Goal: Information Seeking & Learning: Learn about a topic

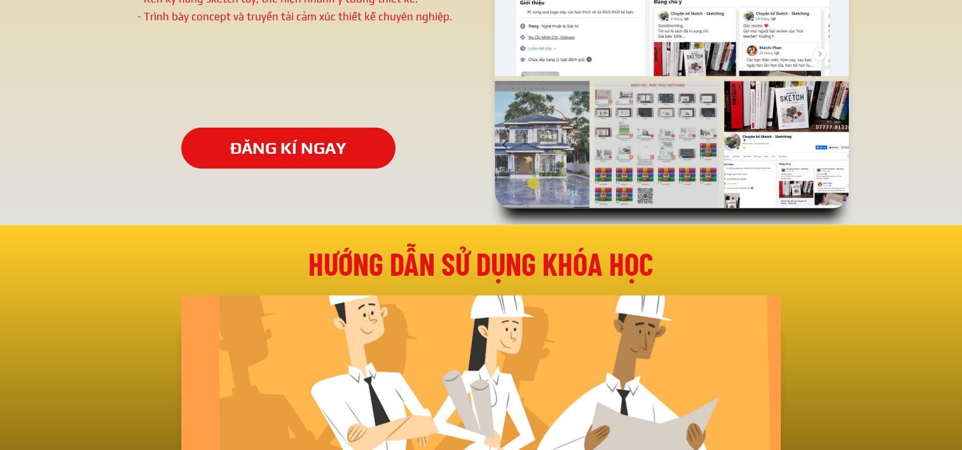
scroll to position [2680, 0]
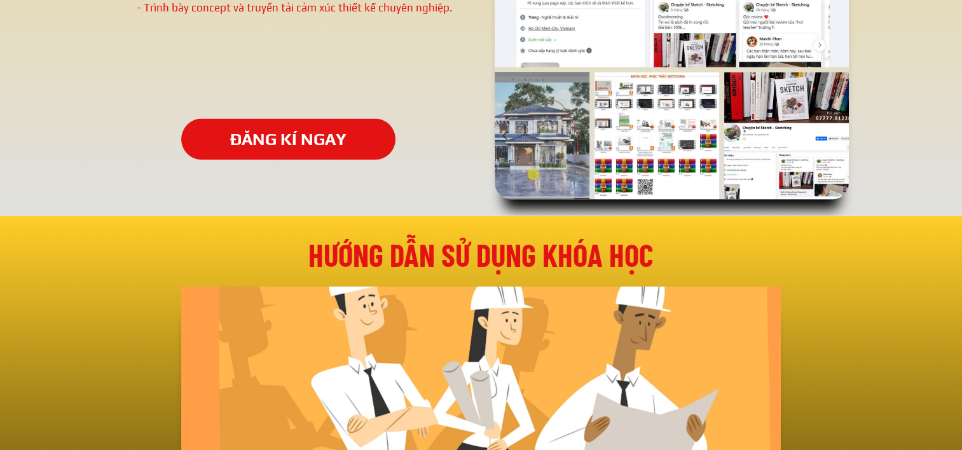
click at [657, 137] on div at bounding box center [657, 135] width 125 height 127
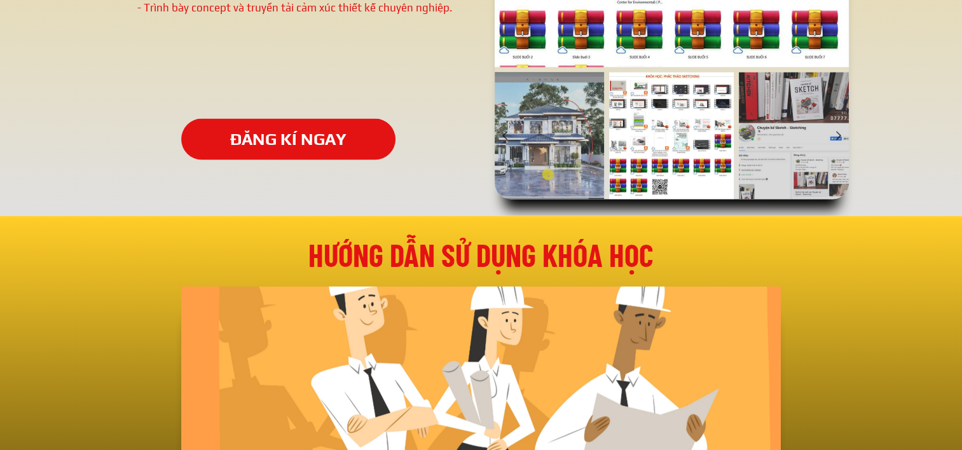
click at [656, 140] on div at bounding box center [671, 135] width 125 height 127
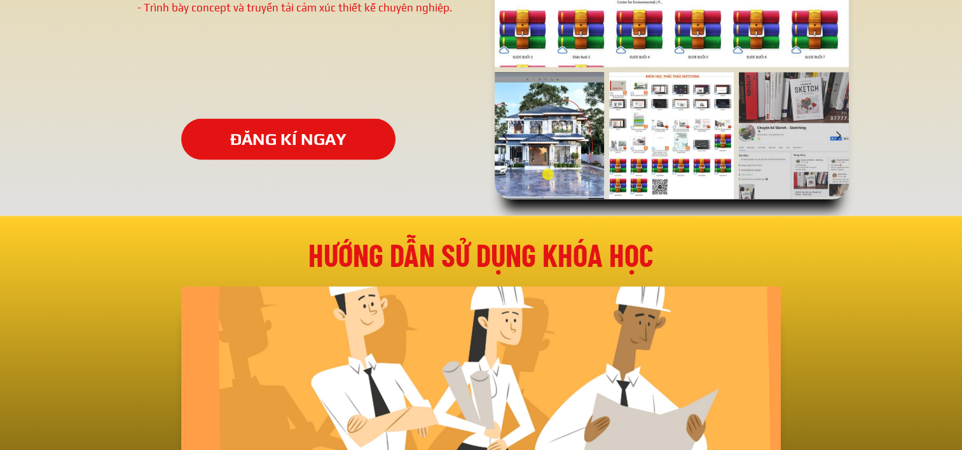
click at [559, 145] on div at bounding box center [541, 135] width 125 height 127
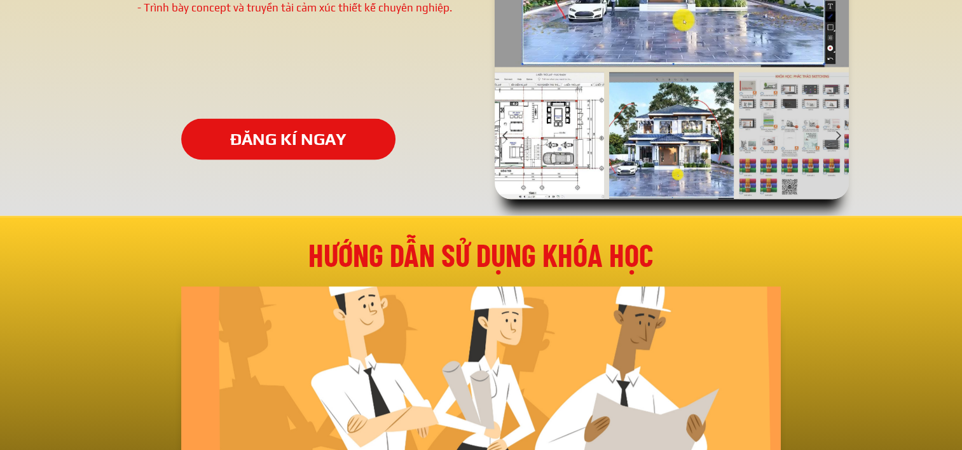
click at [532, 145] on div at bounding box center [541, 135] width 125 height 127
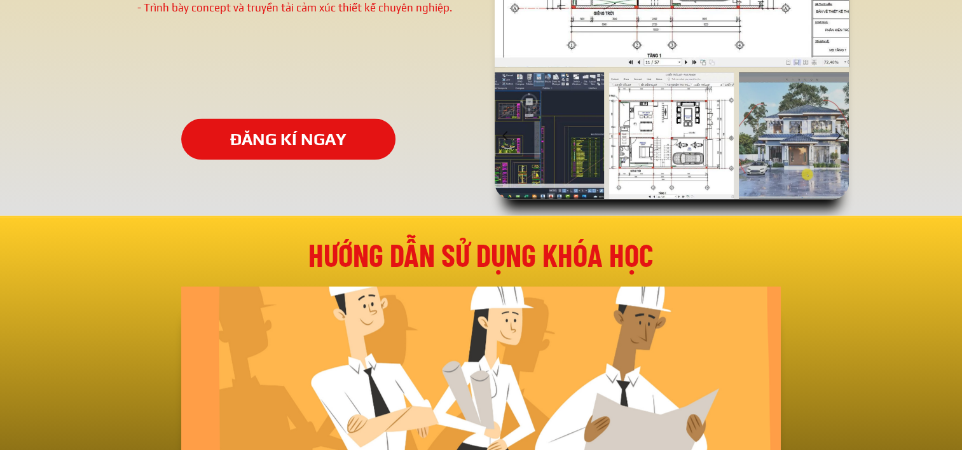
click at [577, 148] on div at bounding box center [541, 135] width 125 height 127
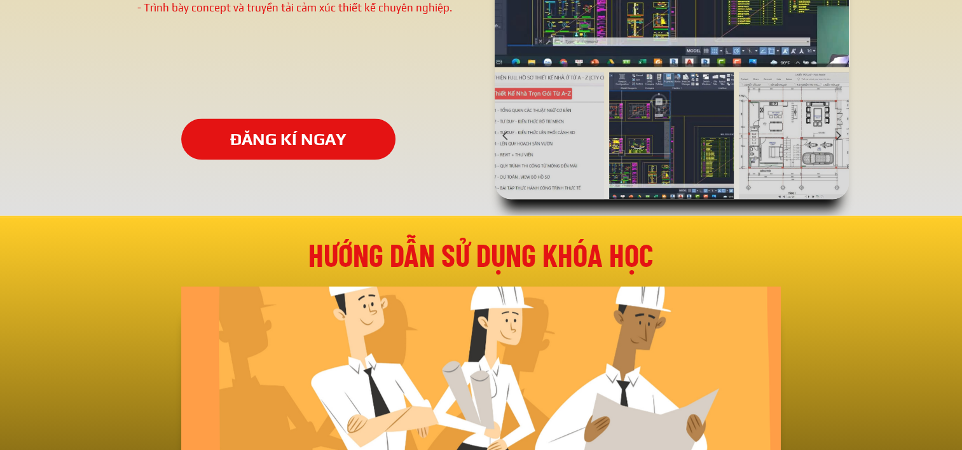
click at [658, 141] on div at bounding box center [671, 135] width 125 height 127
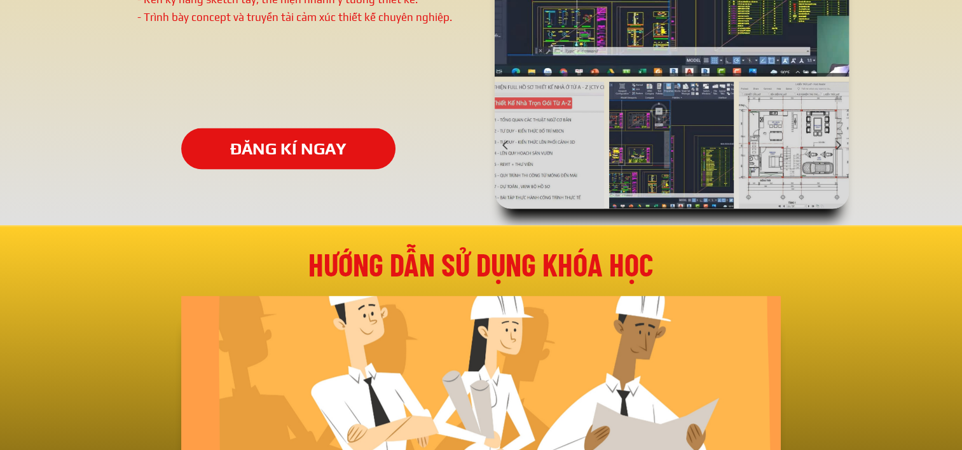
scroll to position [2489, 0]
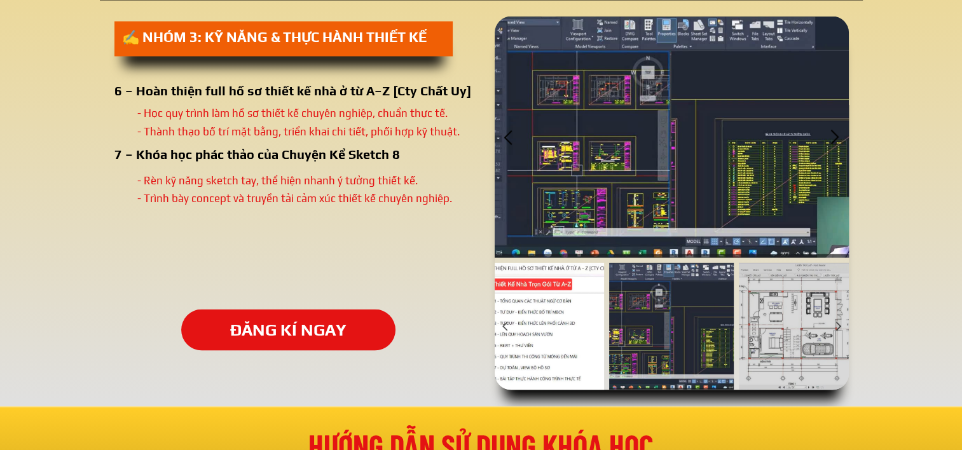
click at [557, 295] on div at bounding box center [541, 326] width 125 height 127
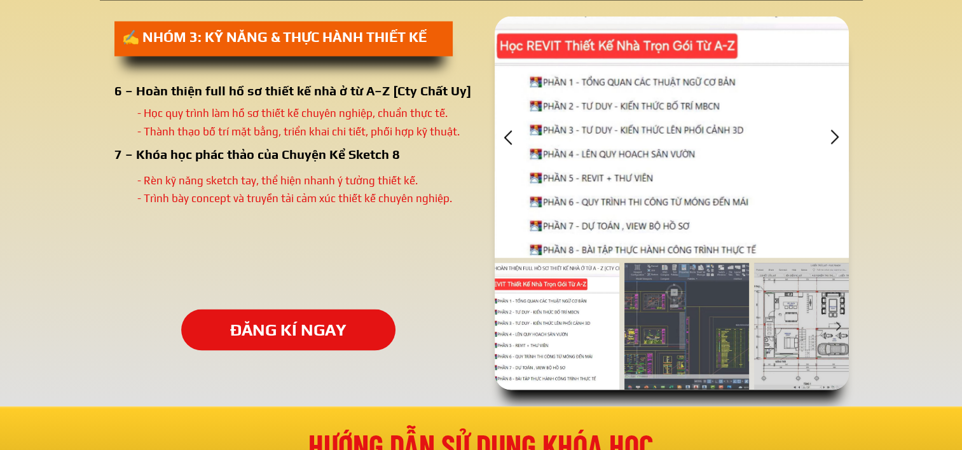
click at [825, 140] on div at bounding box center [835, 137] width 21 height 21
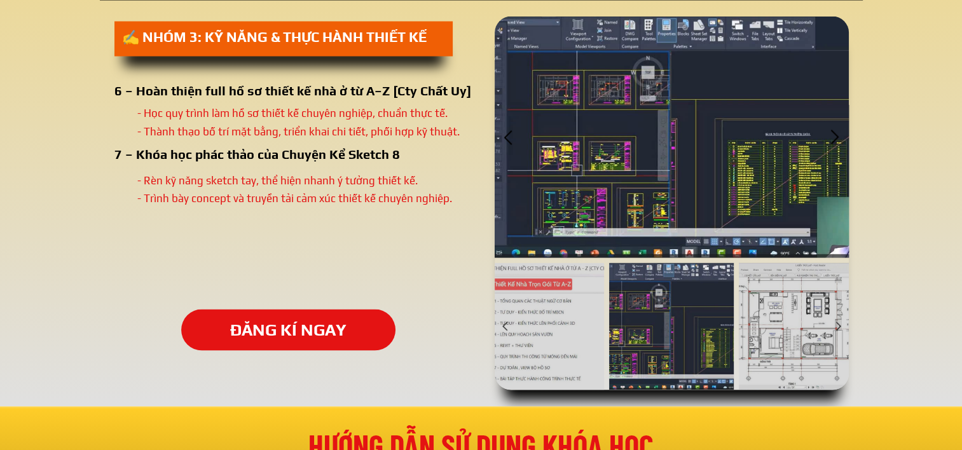
click at [825, 140] on div at bounding box center [835, 137] width 21 height 21
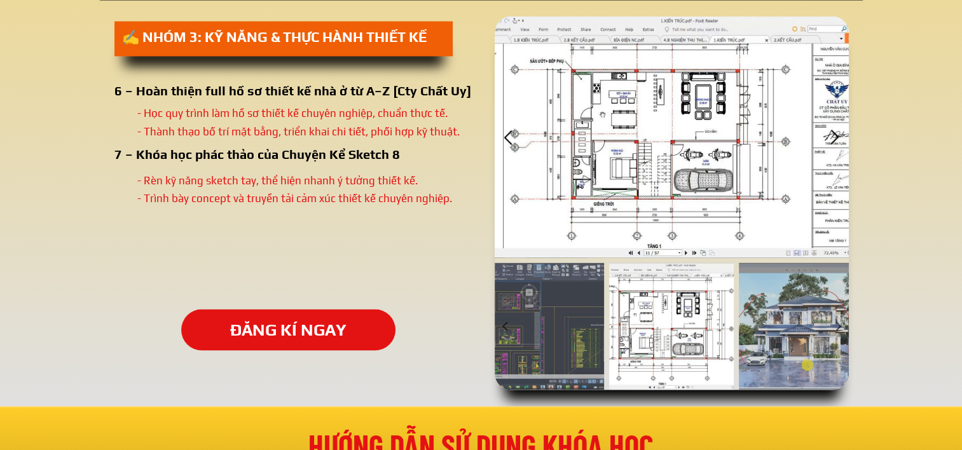
click at [825, 140] on div at bounding box center [835, 137] width 21 height 21
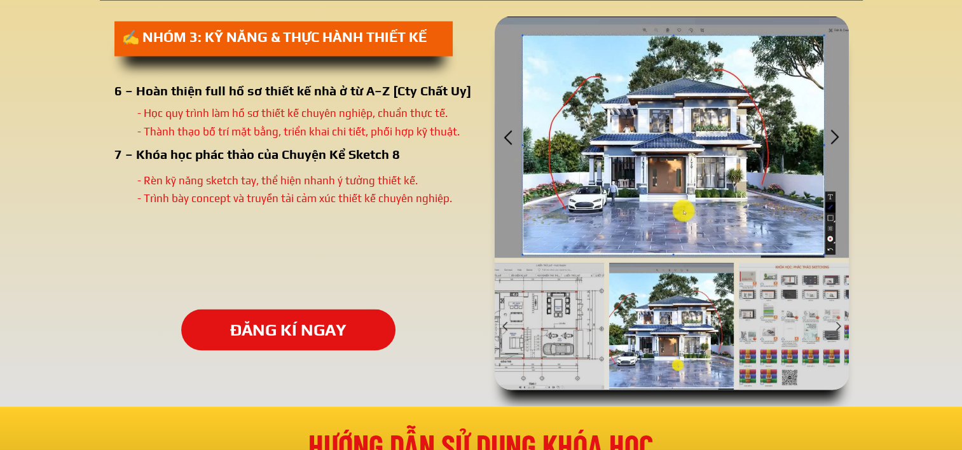
click at [825, 140] on div at bounding box center [835, 137] width 21 height 21
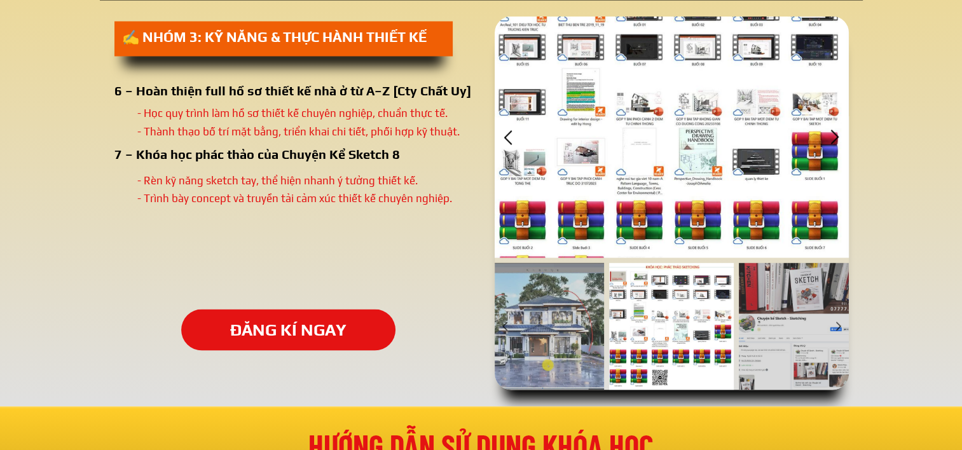
click at [825, 140] on div at bounding box center [835, 137] width 21 height 21
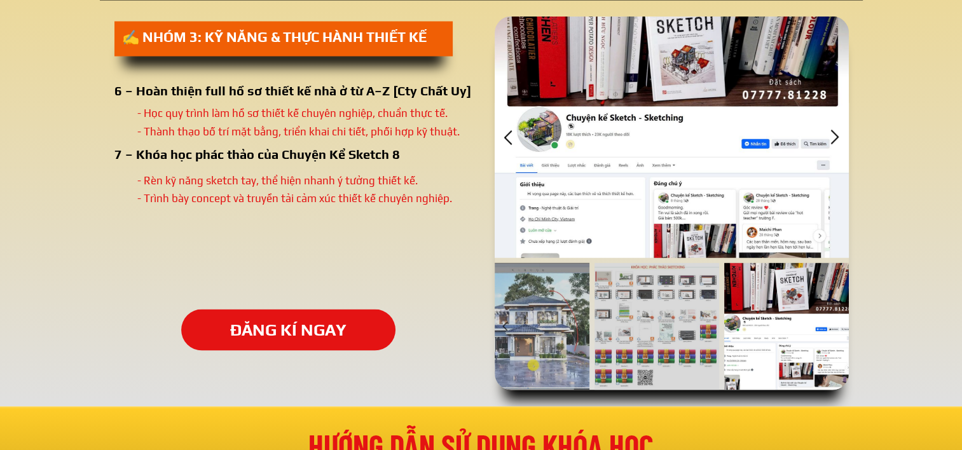
click at [825, 140] on div at bounding box center [835, 137] width 21 height 21
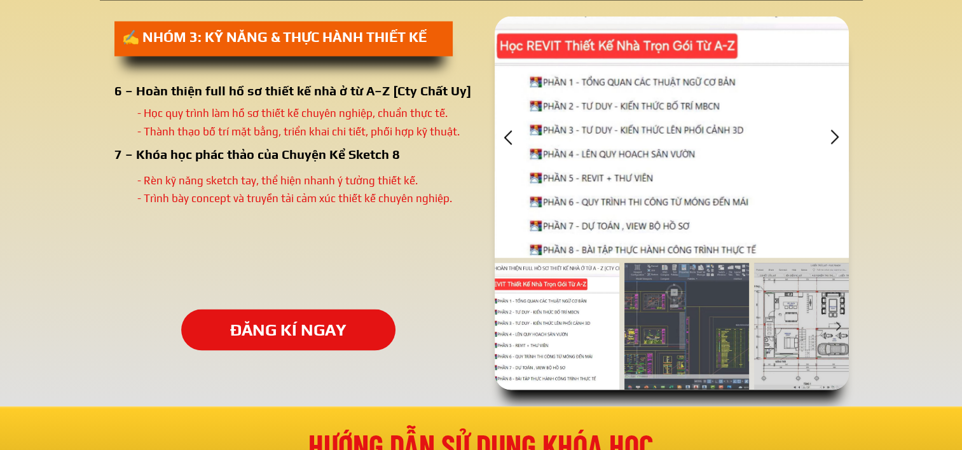
click at [825, 140] on div at bounding box center [835, 137] width 21 height 21
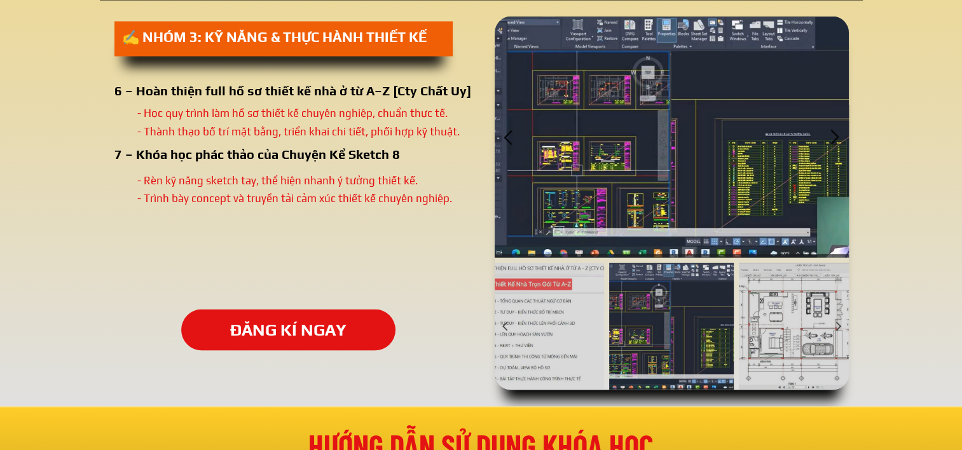
click at [825, 140] on div at bounding box center [835, 137] width 21 height 21
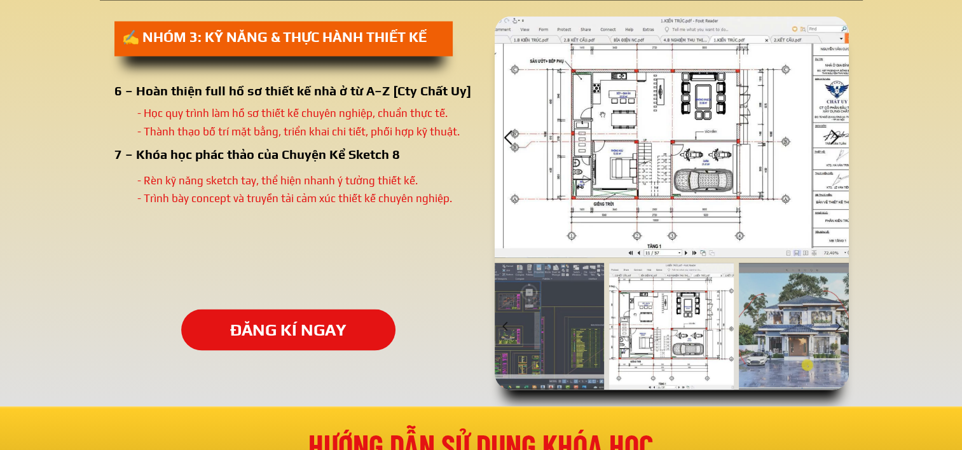
click at [825, 140] on div at bounding box center [835, 137] width 21 height 21
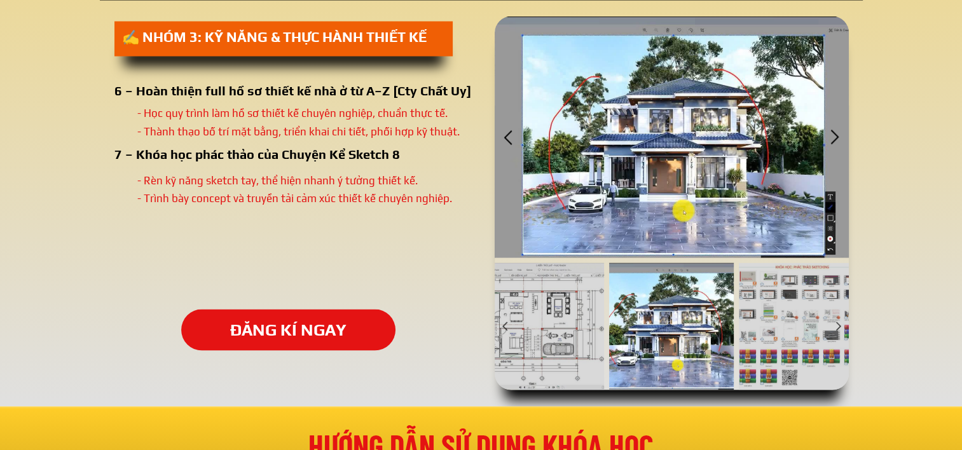
click at [825, 140] on div at bounding box center [835, 137] width 21 height 21
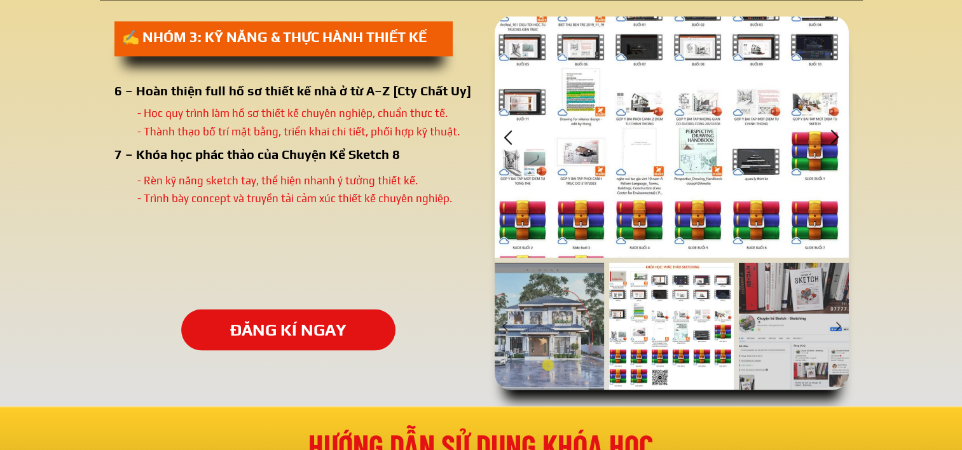
click at [825, 140] on div at bounding box center [835, 137] width 21 height 21
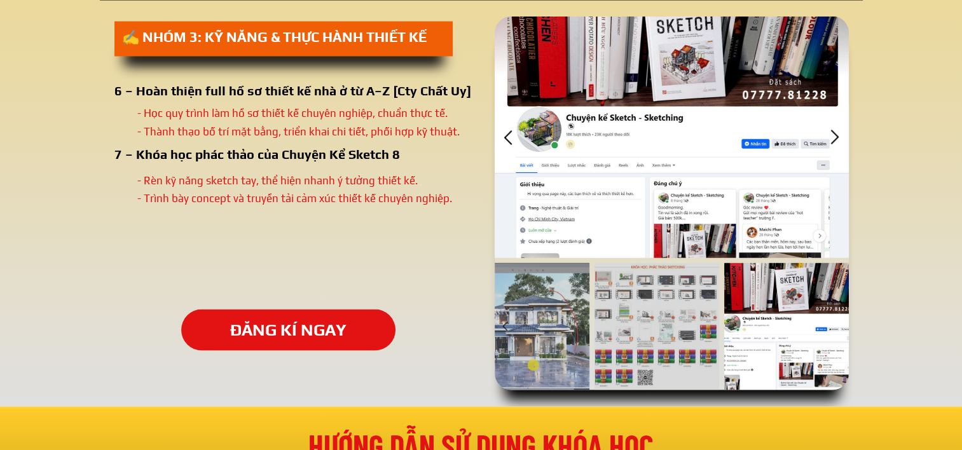
click at [825, 140] on div at bounding box center [835, 137] width 21 height 21
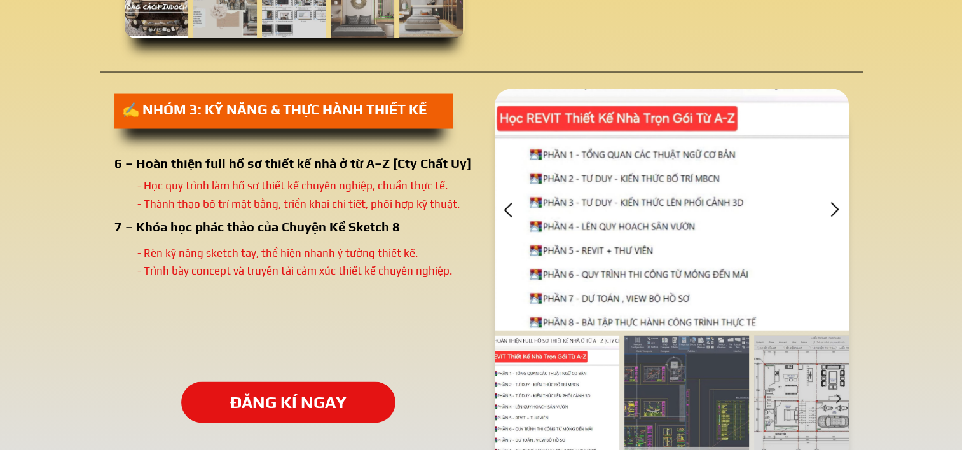
scroll to position [2480, 0]
